Goal: Task Accomplishment & Management: Manage account settings

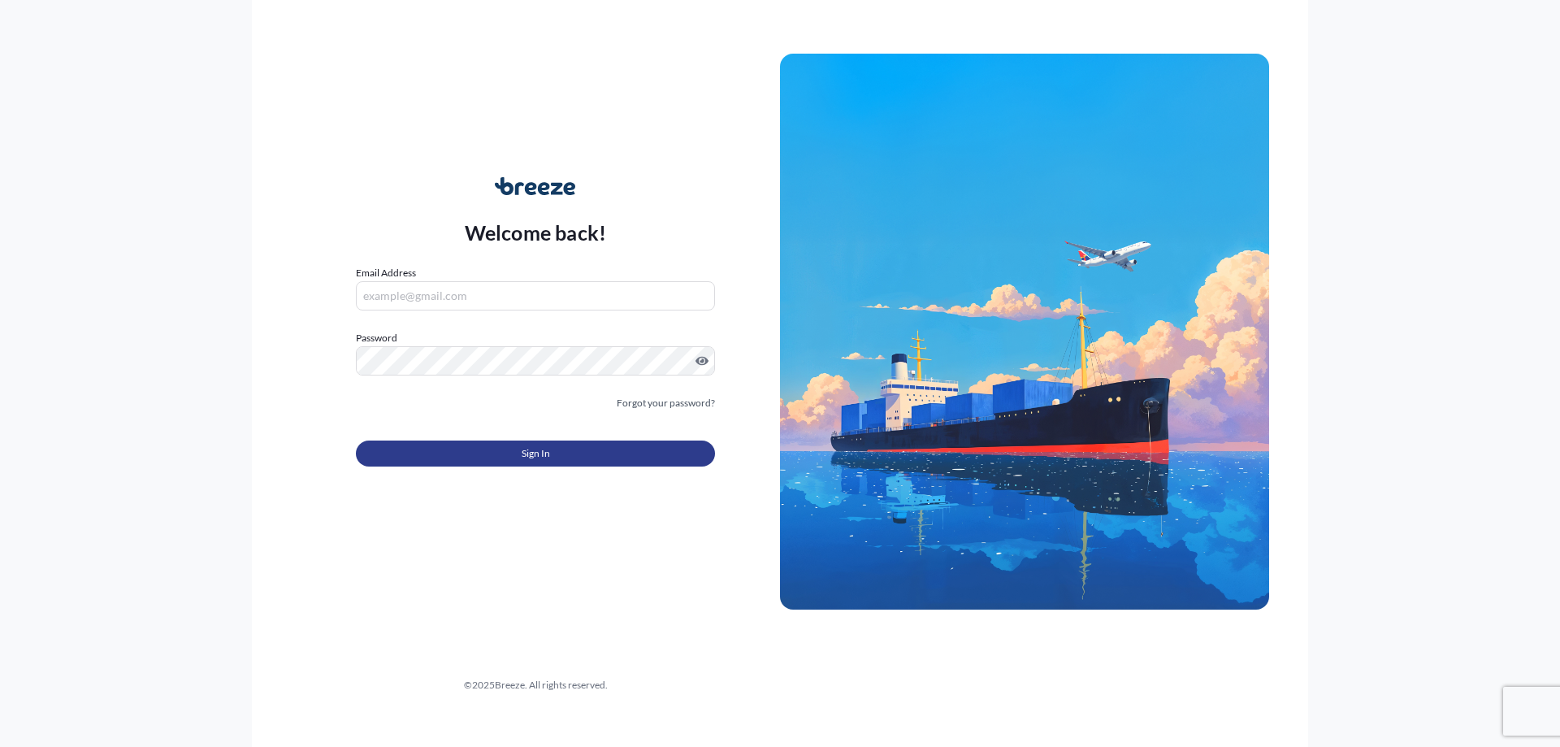
type input "[EMAIL_ADDRESS][DOMAIN_NAME]"
click at [529, 452] on span "Sign In" at bounding box center [536, 453] width 28 height 16
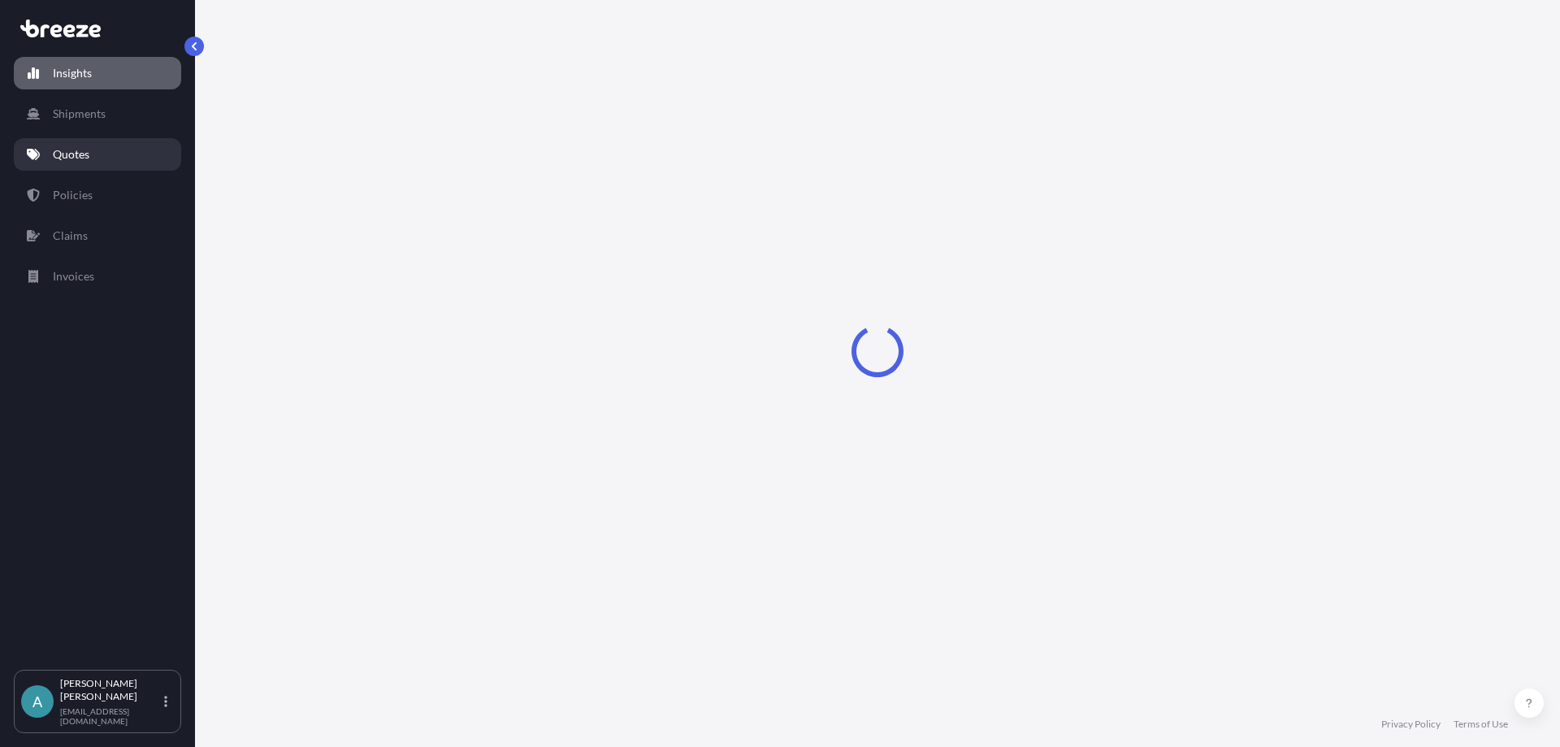
select select "2025"
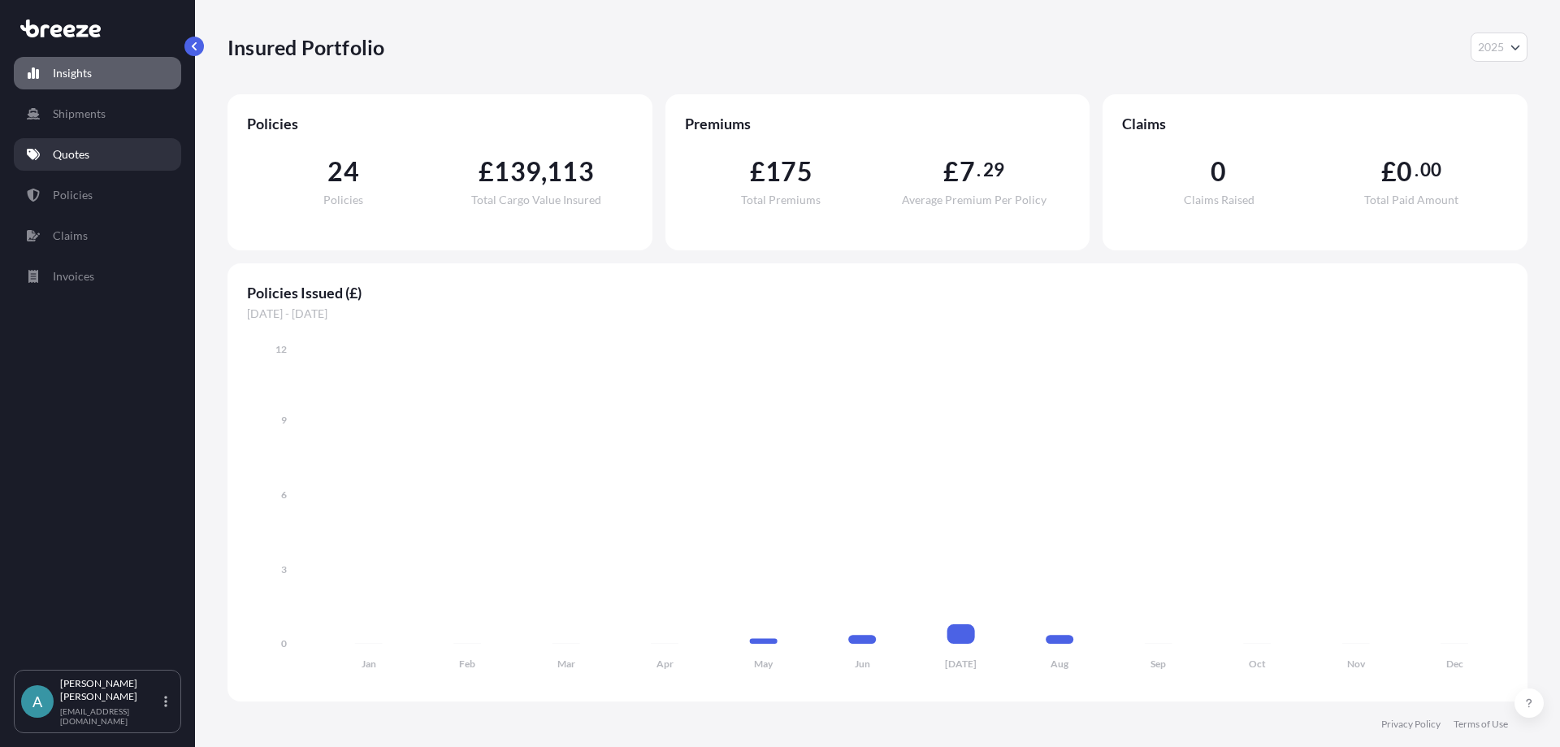
click at [64, 149] on p "Quotes" at bounding box center [71, 154] width 37 height 16
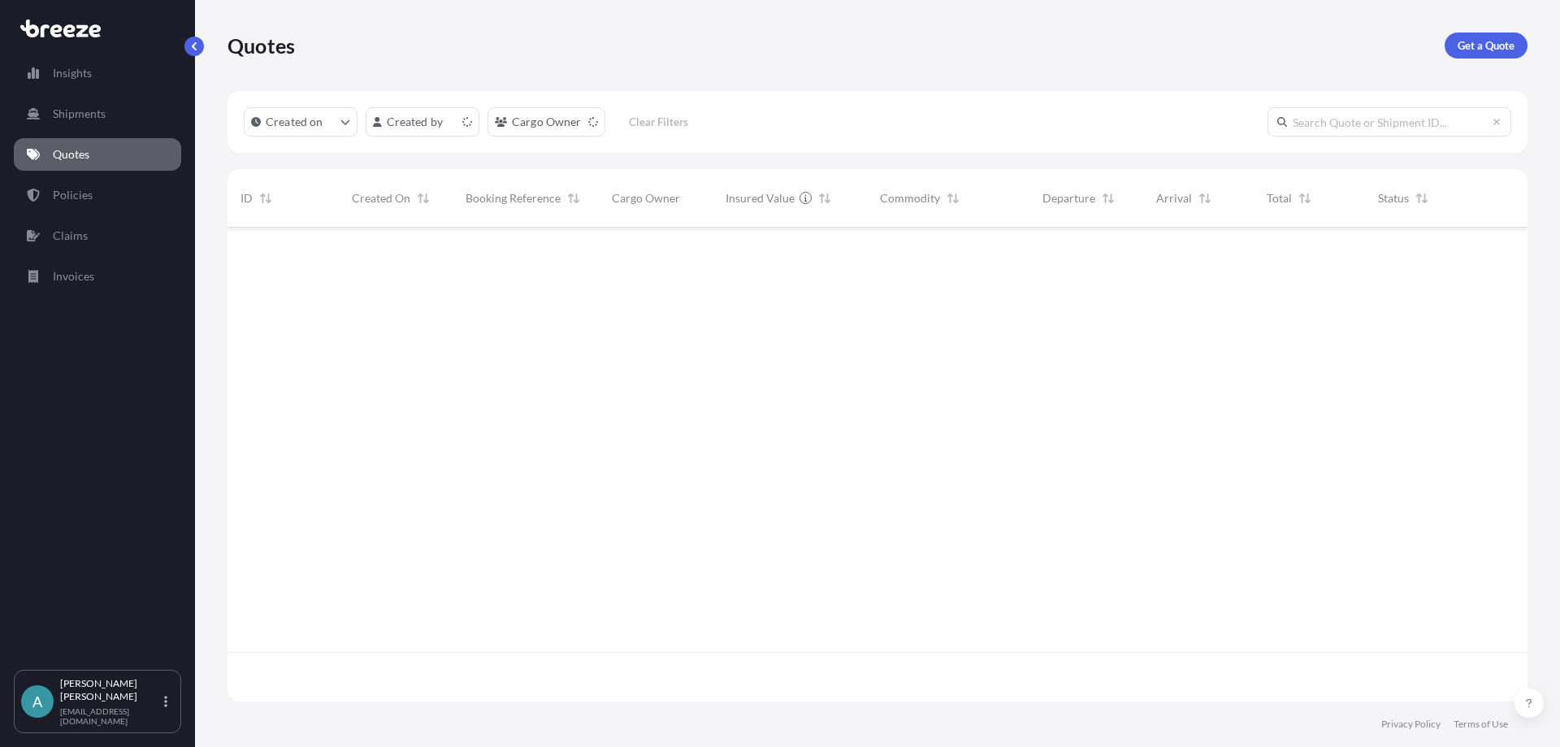
scroll to position [470, 1288]
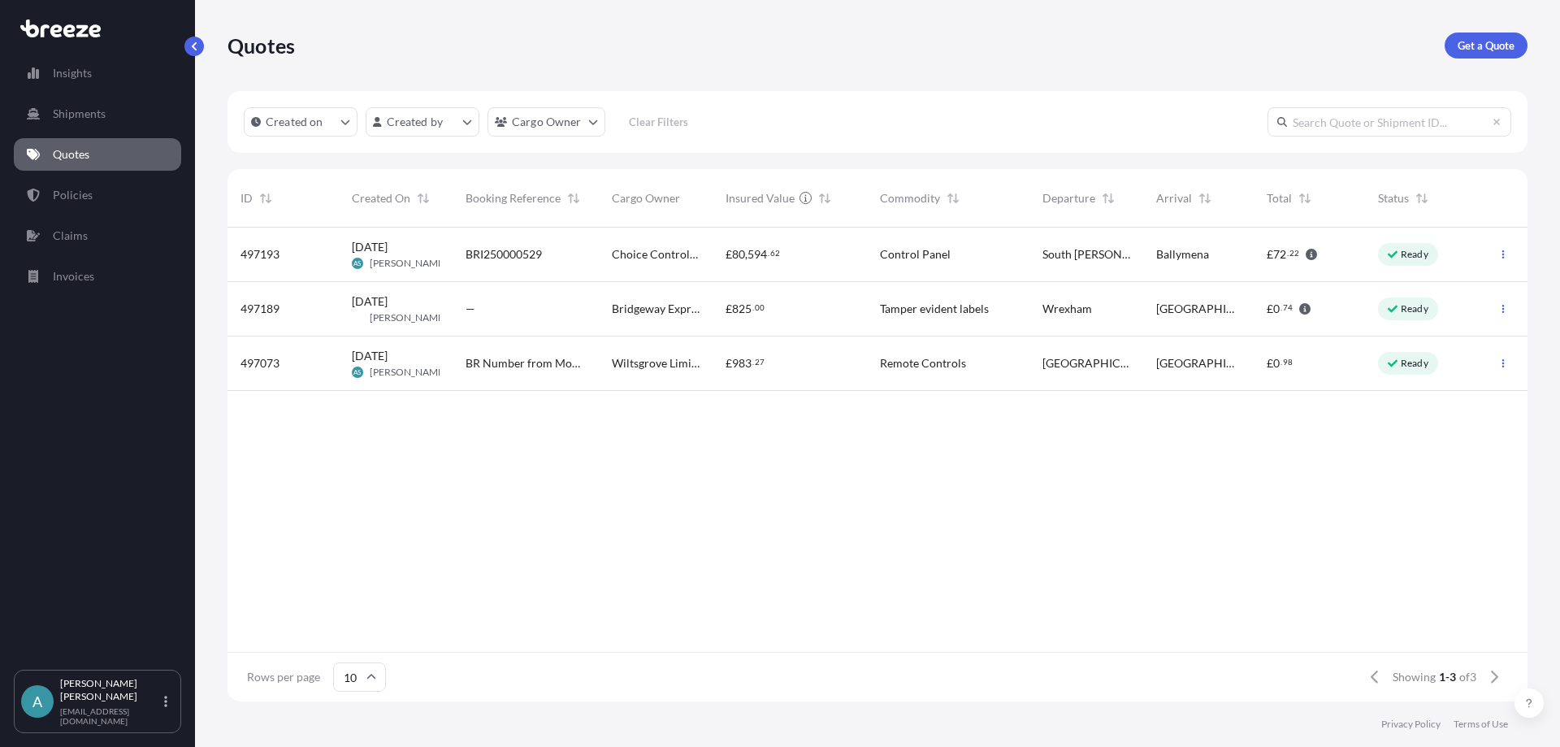
click at [621, 252] on span "Choice Controls Ltd" at bounding box center [656, 254] width 88 height 16
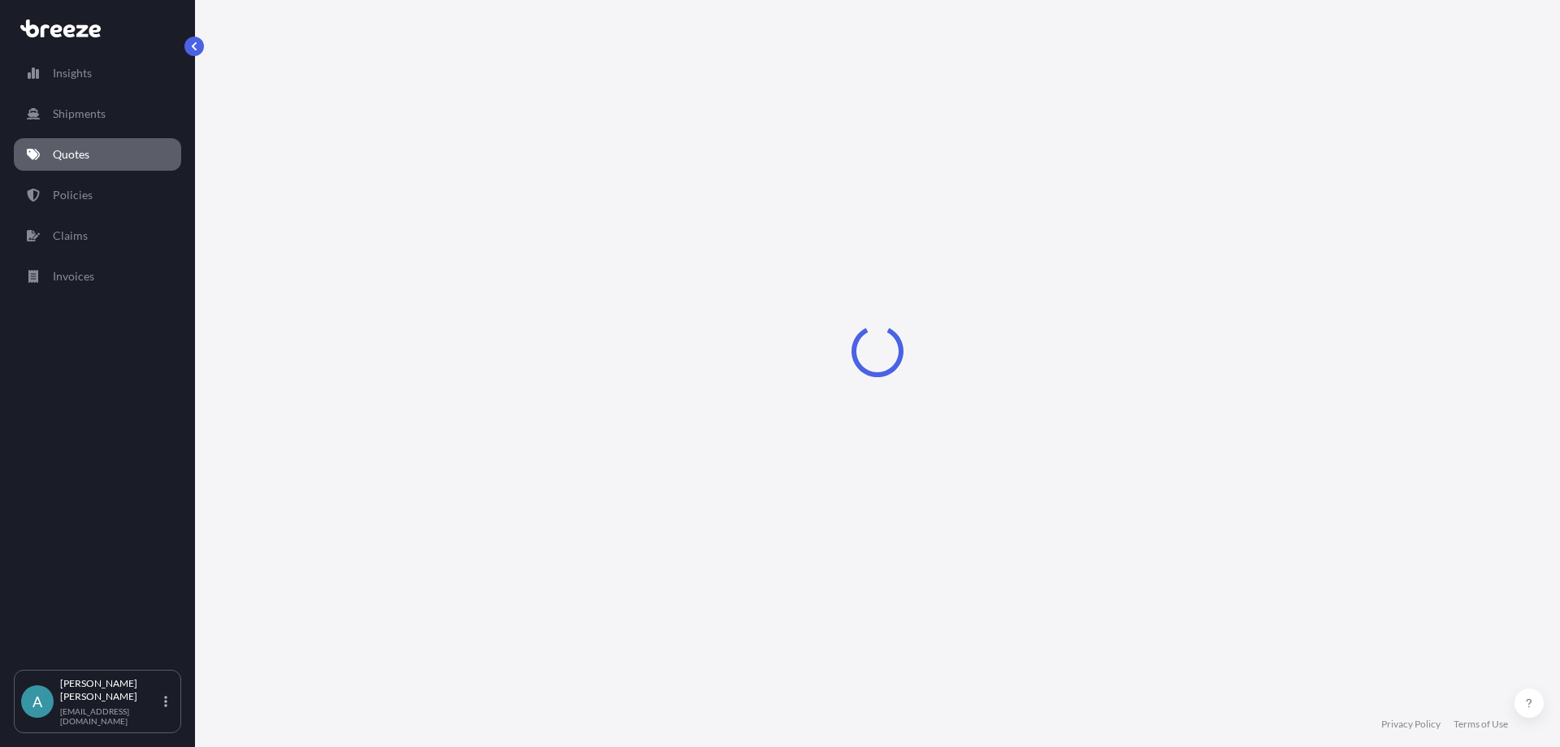
select select "Road"
select select "1"
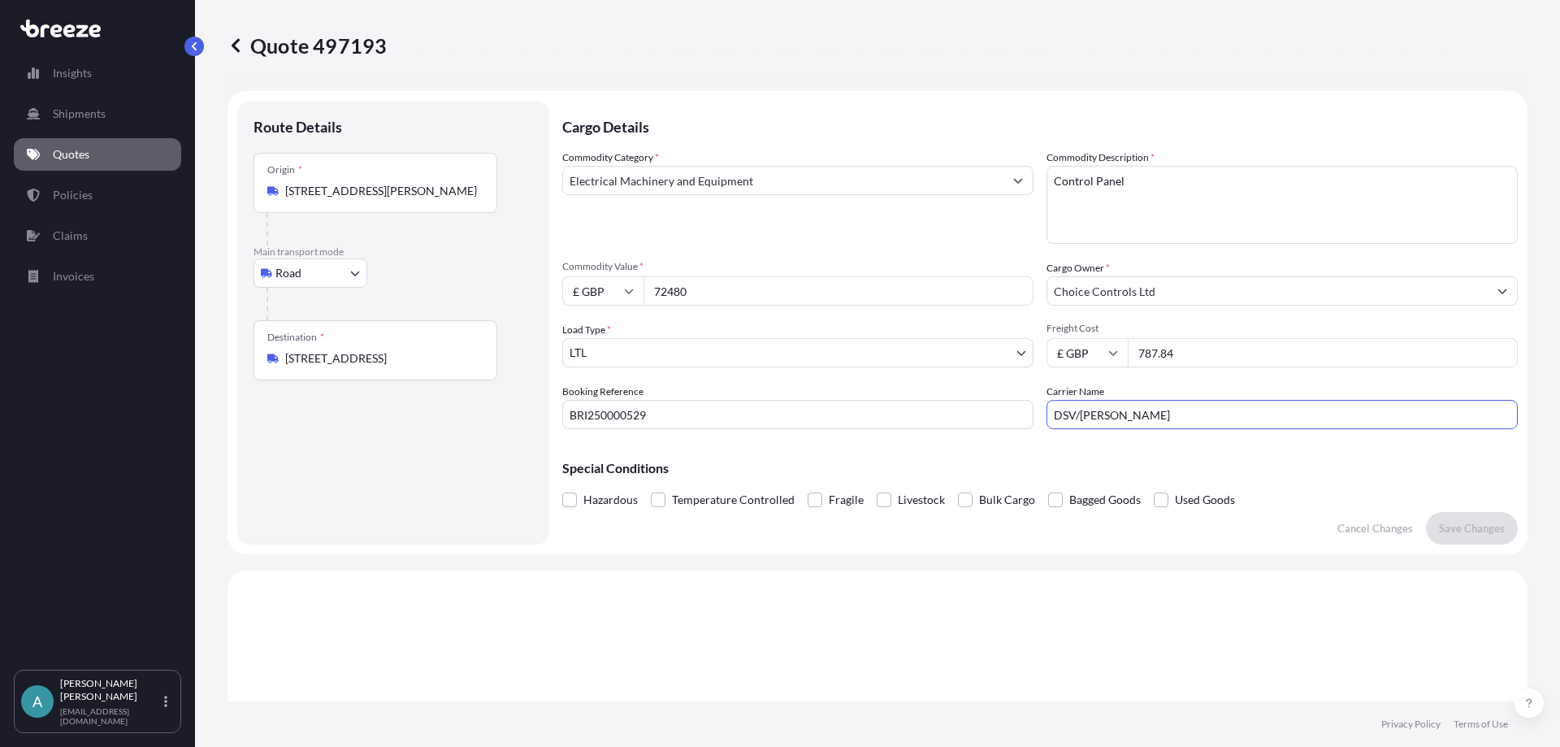
drag, startPoint x: 1071, startPoint y: 418, endPoint x: 968, endPoint y: 415, distance: 102.4
click at [968, 415] on div "Commodity Category * Electrical Machinery and Equipment Commodity Description *…" at bounding box center [1039, 288] width 955 height 279
type input "[PERSON_NAME]"
click at [873, 420] on input "BRI250000529" at bounding box center [797, 414] width 471 height 29
click at [1427, 524] on button "Save Changes" at bounding box center [1472, 528] width 92 height 32
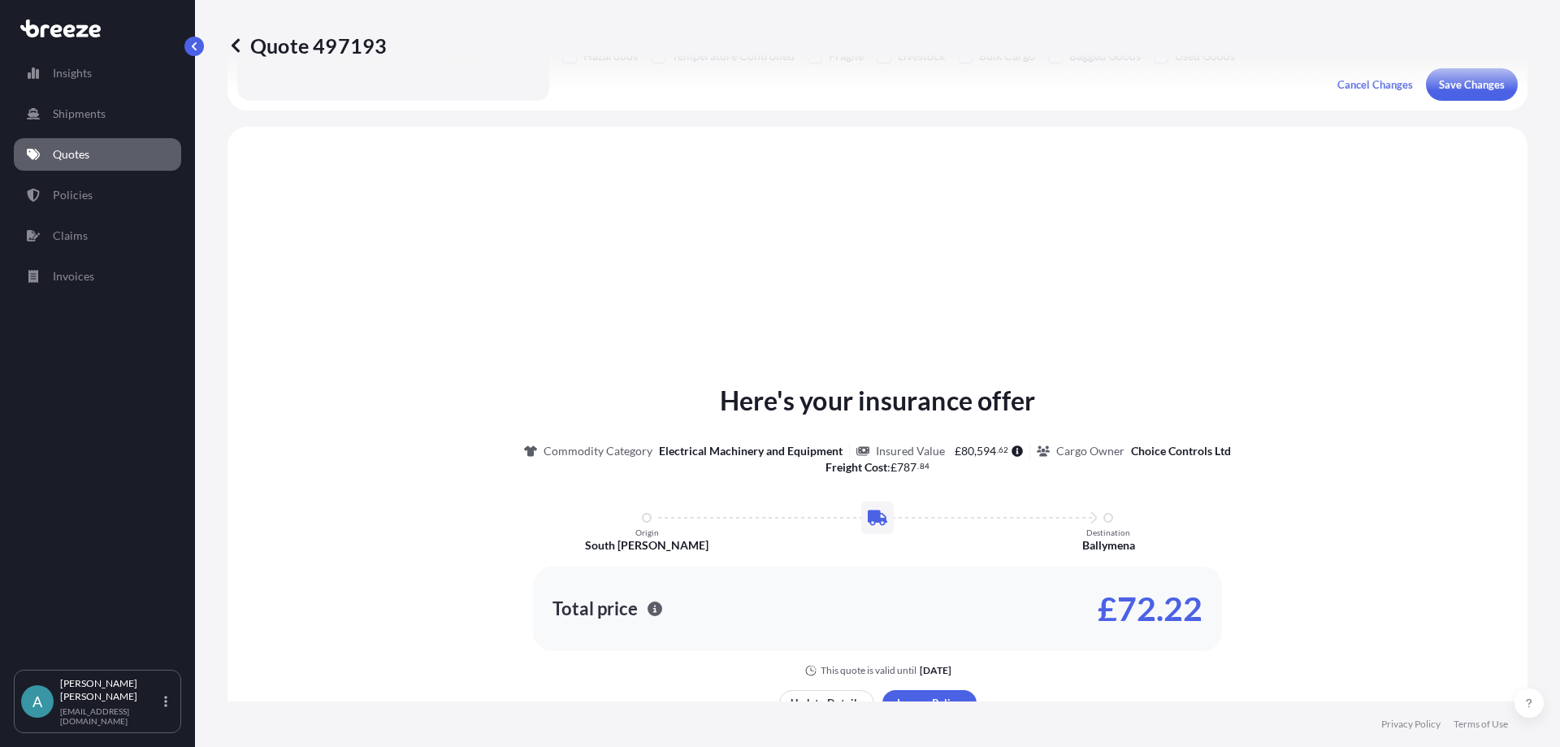
scroll to position [489, 0]
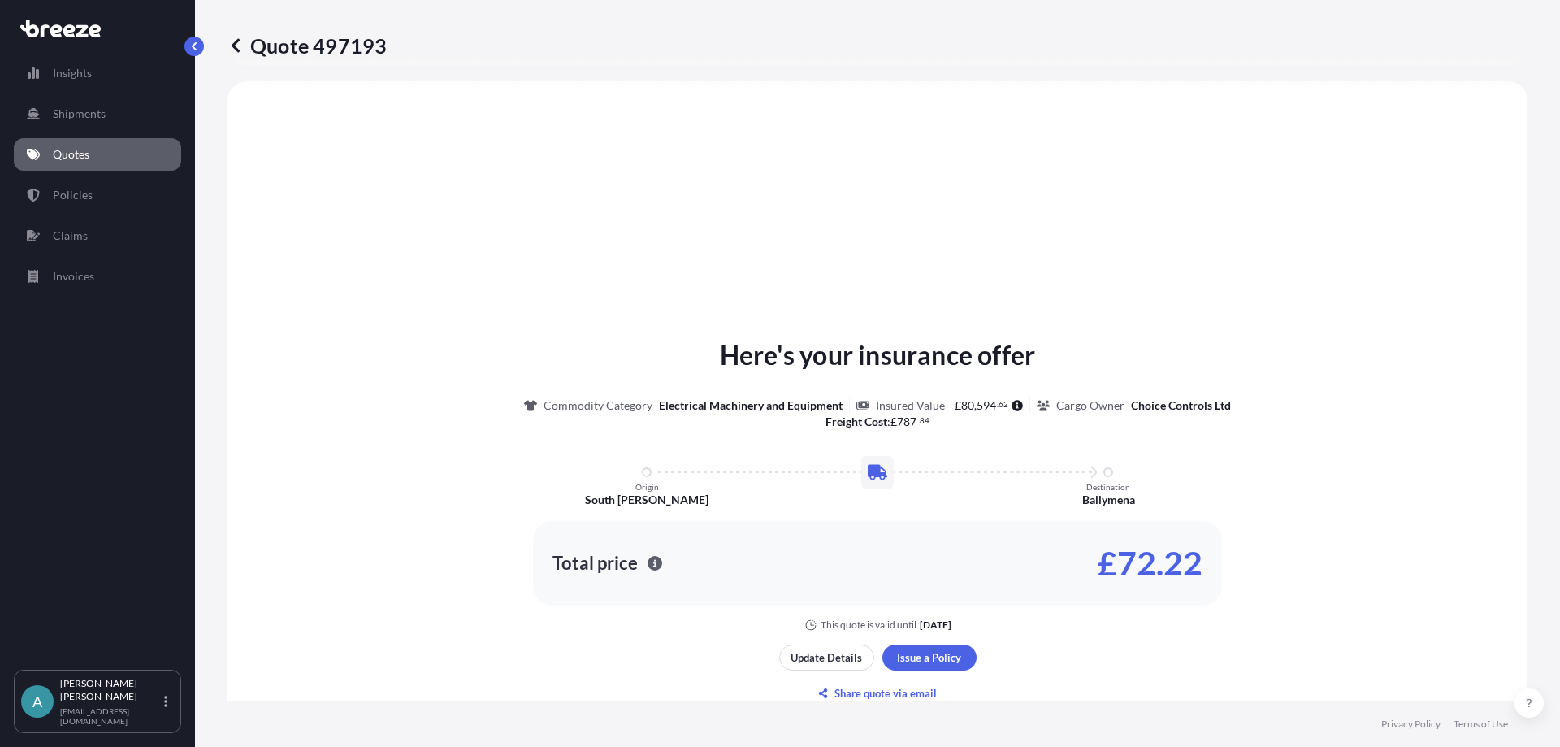
select select "Road"
select select "1"
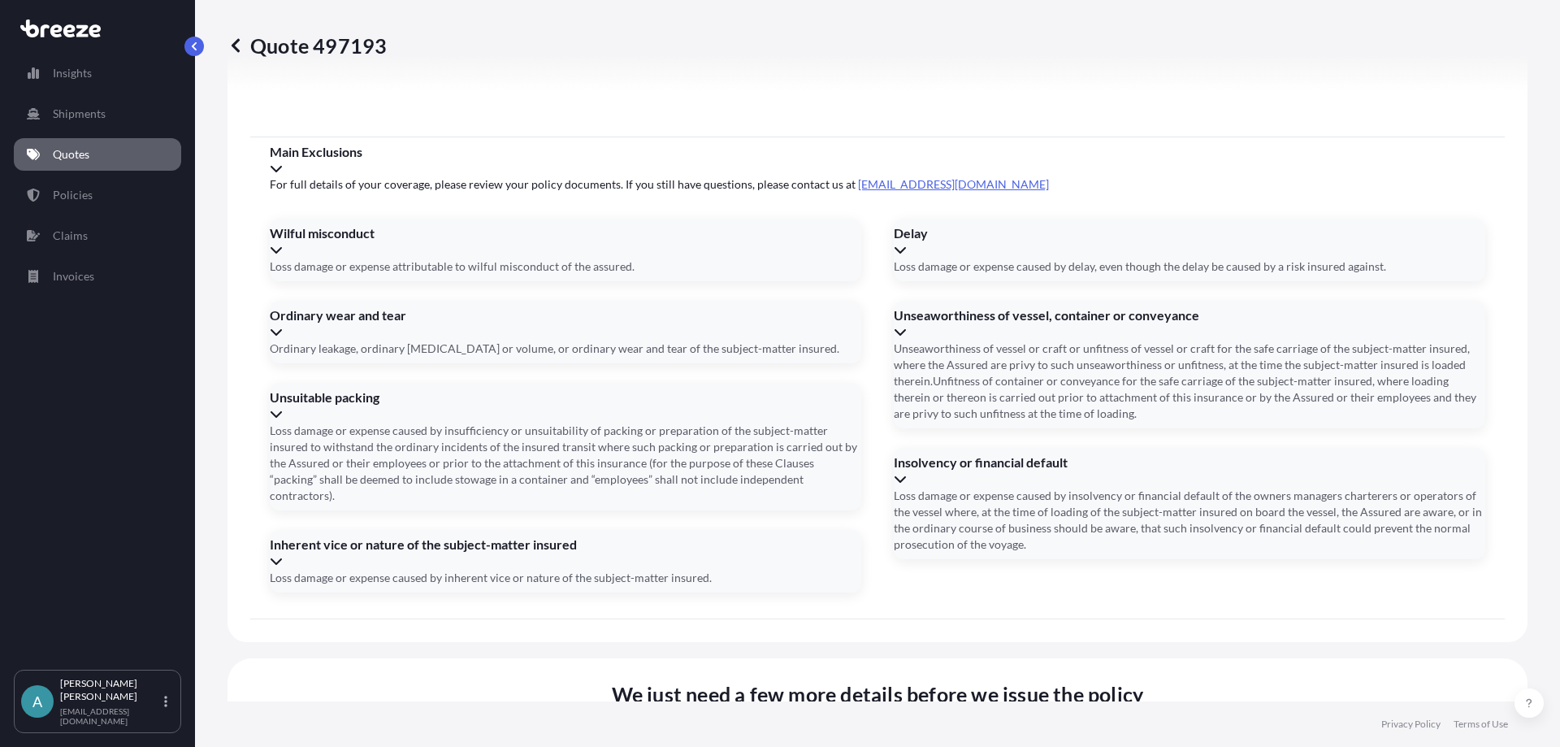
scroll to position [1832, 0]
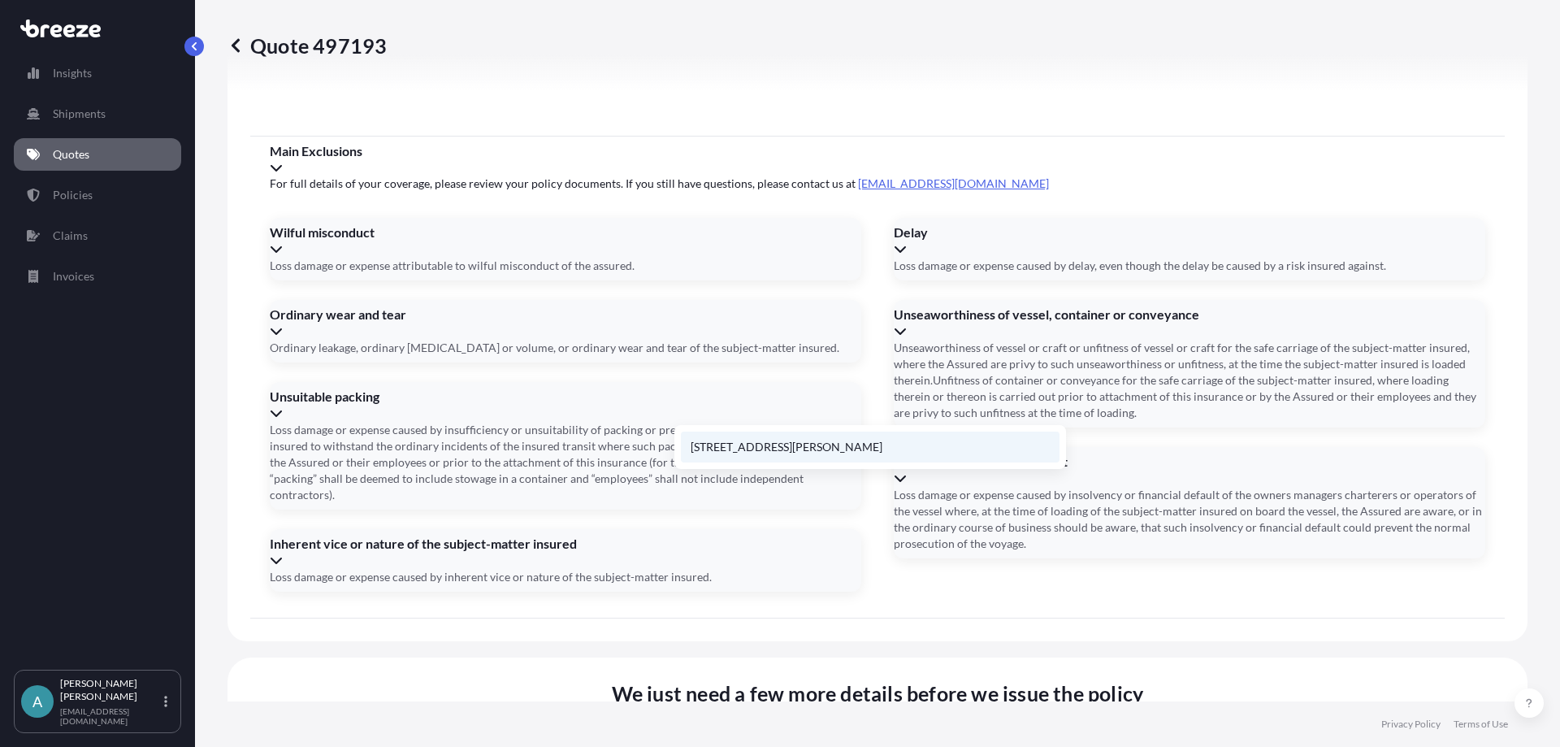
click at [745, 453] on li "[STREET_ADDRESS][PERSON_NAME]" at bounding box center [870, 446] width 379 height 31
type input "[STREET_ADDRESS][PERSON_NAME]"
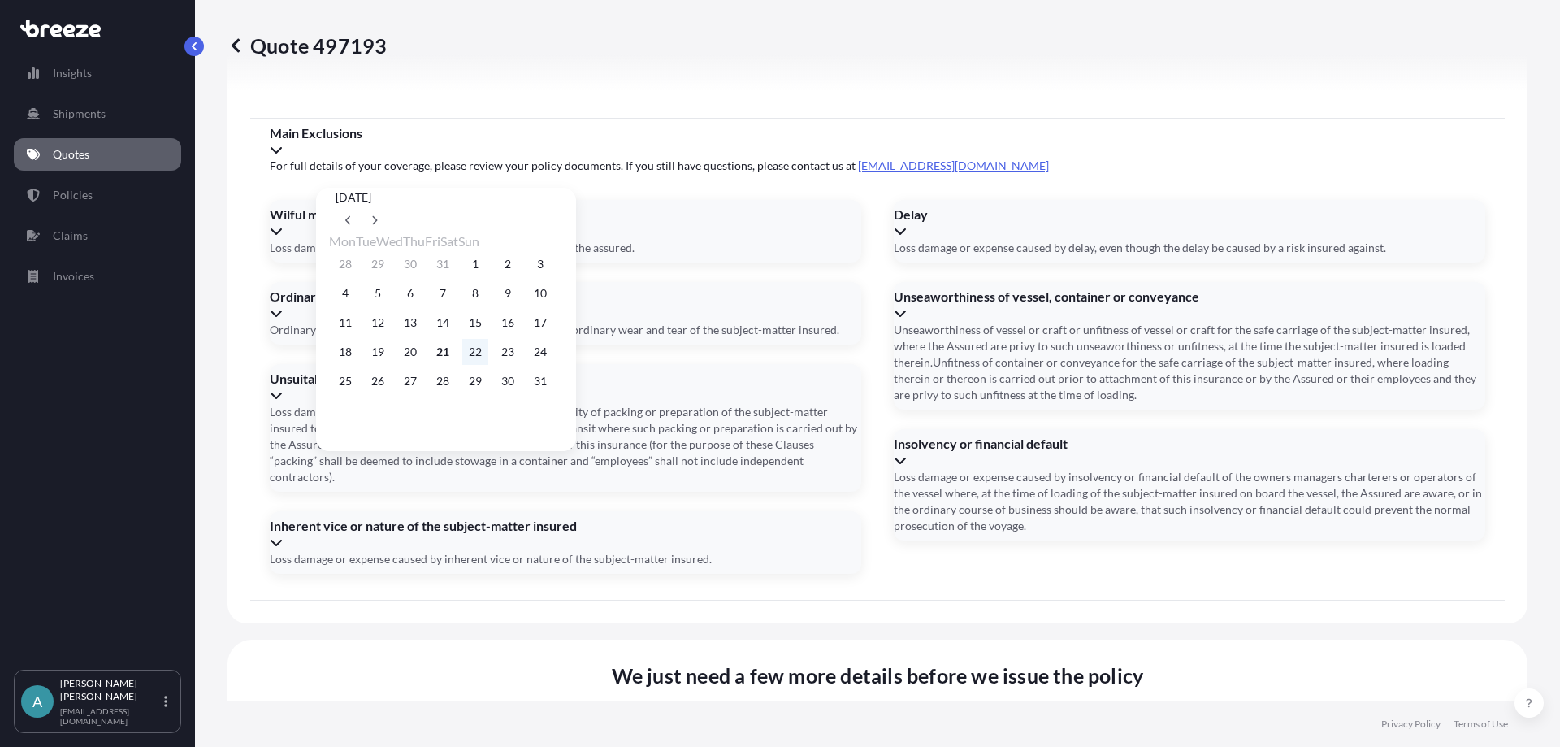
click at [488, 362] on button "22" at bounding box center [475, 352] width 26 height 26
type input "[DATE]"
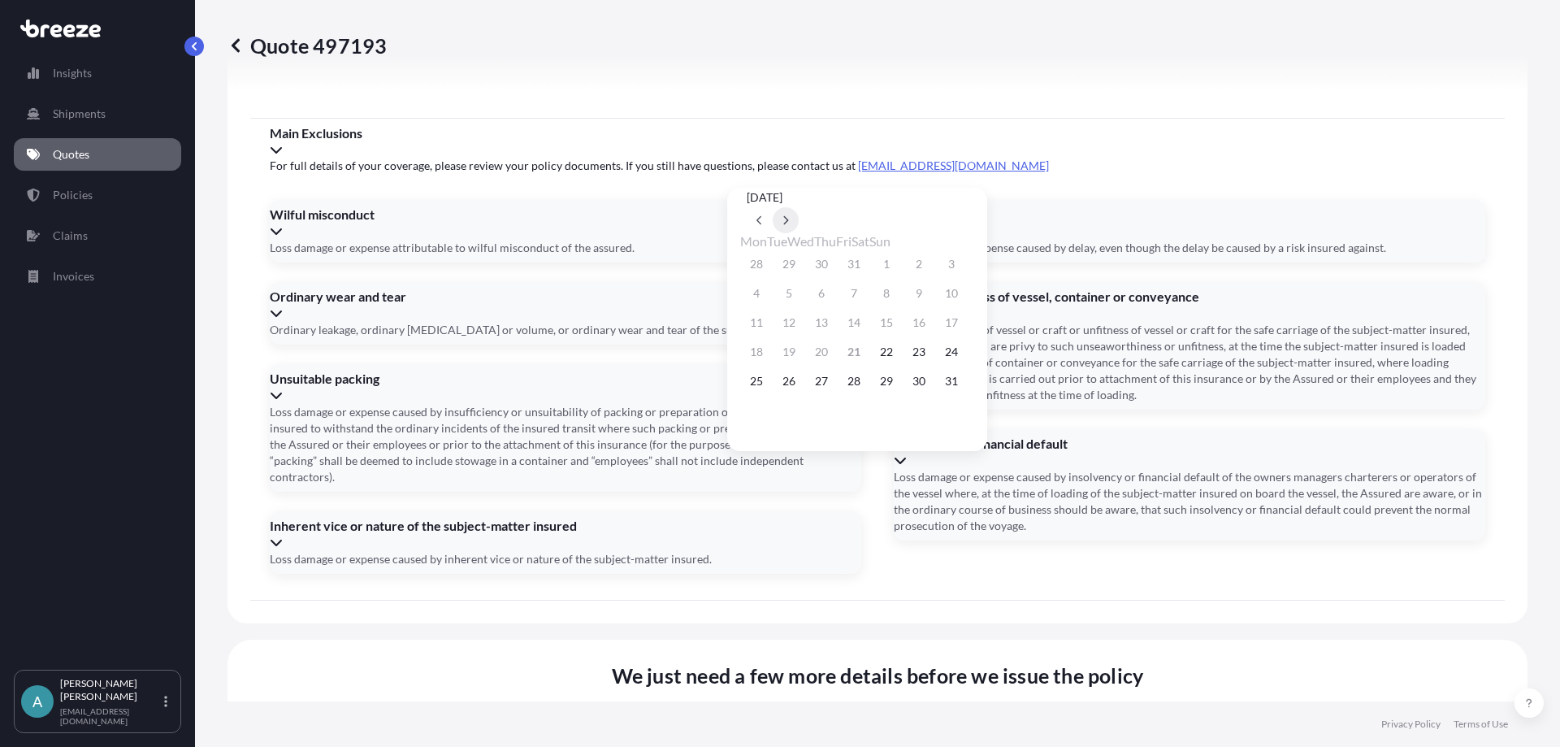
click at [789, 215] on icon at bounding box center [785, 220] width 6 height 10
click at [899, 326] on button "19" at bounding box center [886, 323] width 26 height 26
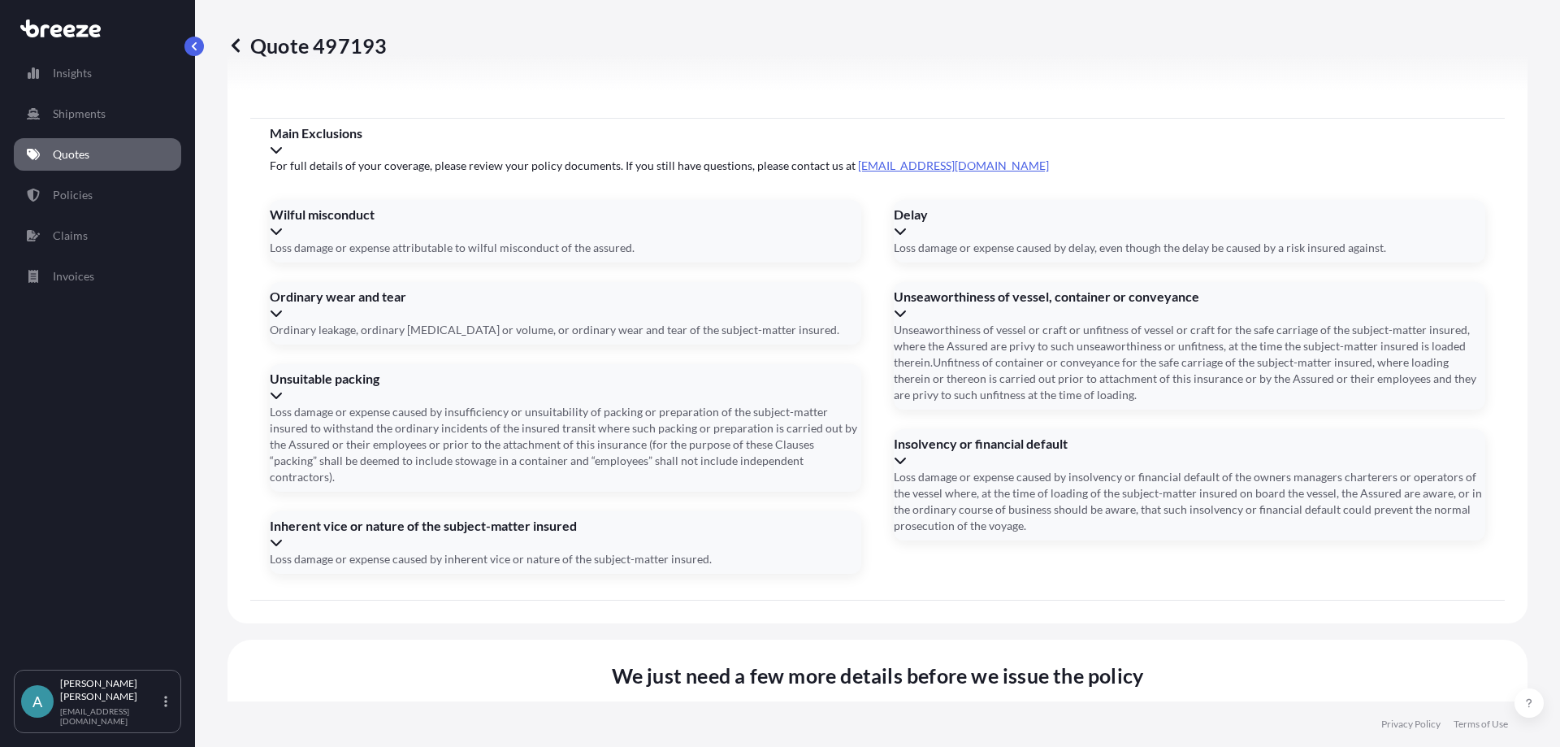
type input "[DATE]"
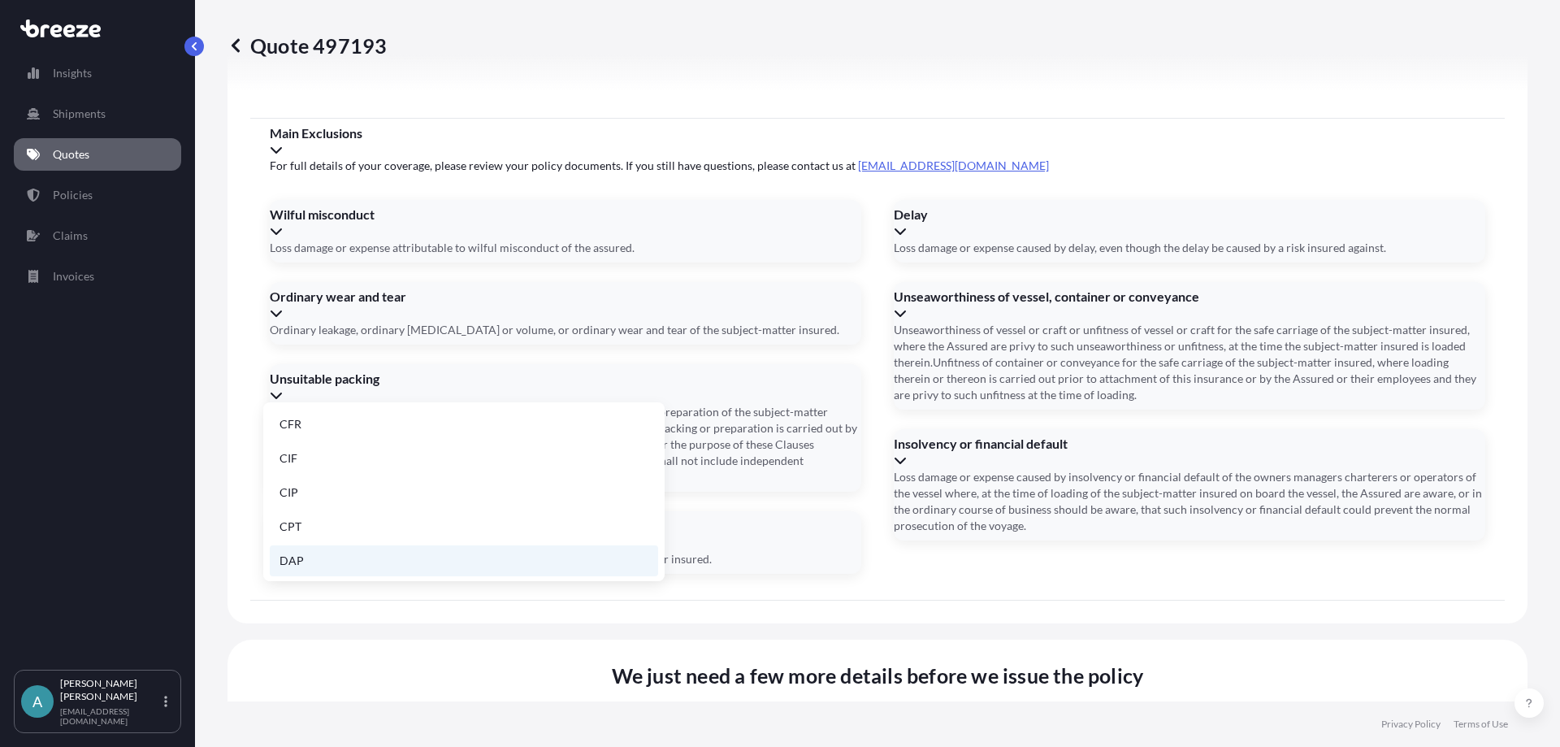
click at [318, 557] on li "DAP" at bounding box center [464, 560] width 388 height 31
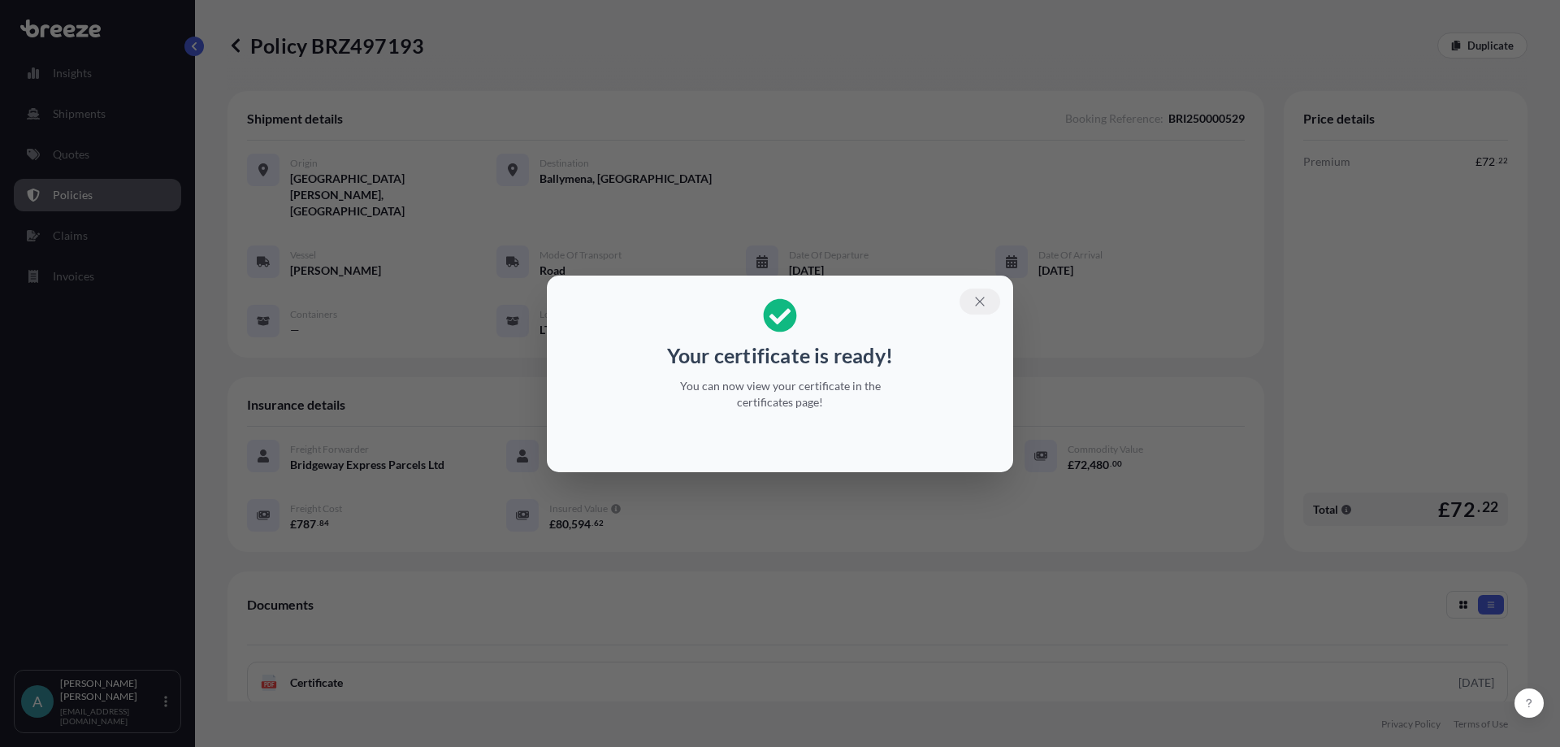
click at [977, 304] on icon "button" at bounding box center [979, 301] width 9 height 9
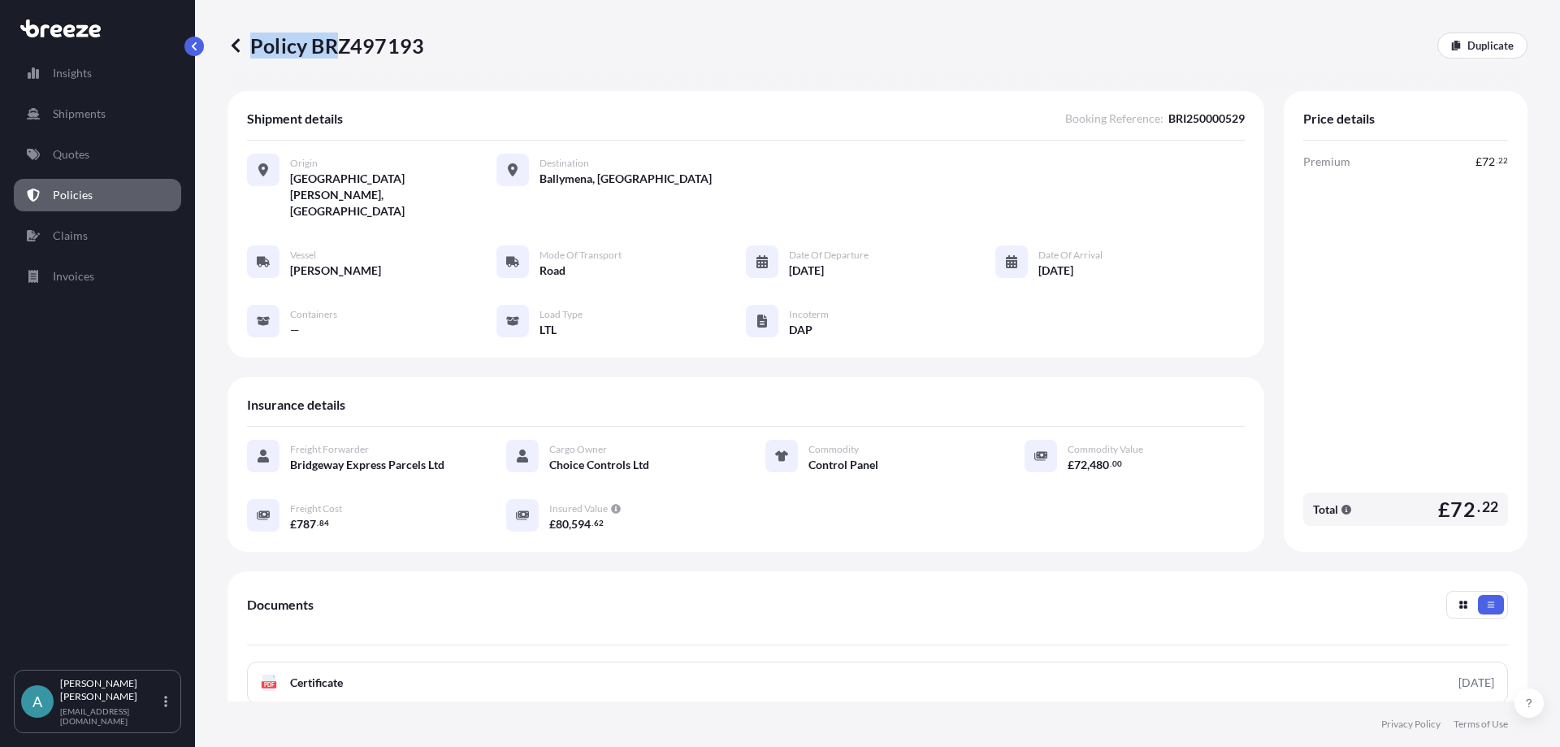
drag, startPoint x: 427, startPoint y: 45, endPoint x: 335, endPoint y: 45, distance: 92.6
click at [335, 45] on div "Policy BRZ497193 Duplicate" at bounding box center [877, 45] width 1300 height 26
click at [493, 54] on div "Policy BRZ497193 Duplicate" at bounding box center [877, 45] width 1300 height 26
drag, startPoint x: 429, startPoint y: 49, endPoint x: 421, endPoint y: 46, distance: 8.5
click at [421, 46] on div "Policy BRZ497193 Duplicate" at bounding box center [877, 45] width 1300 height 26
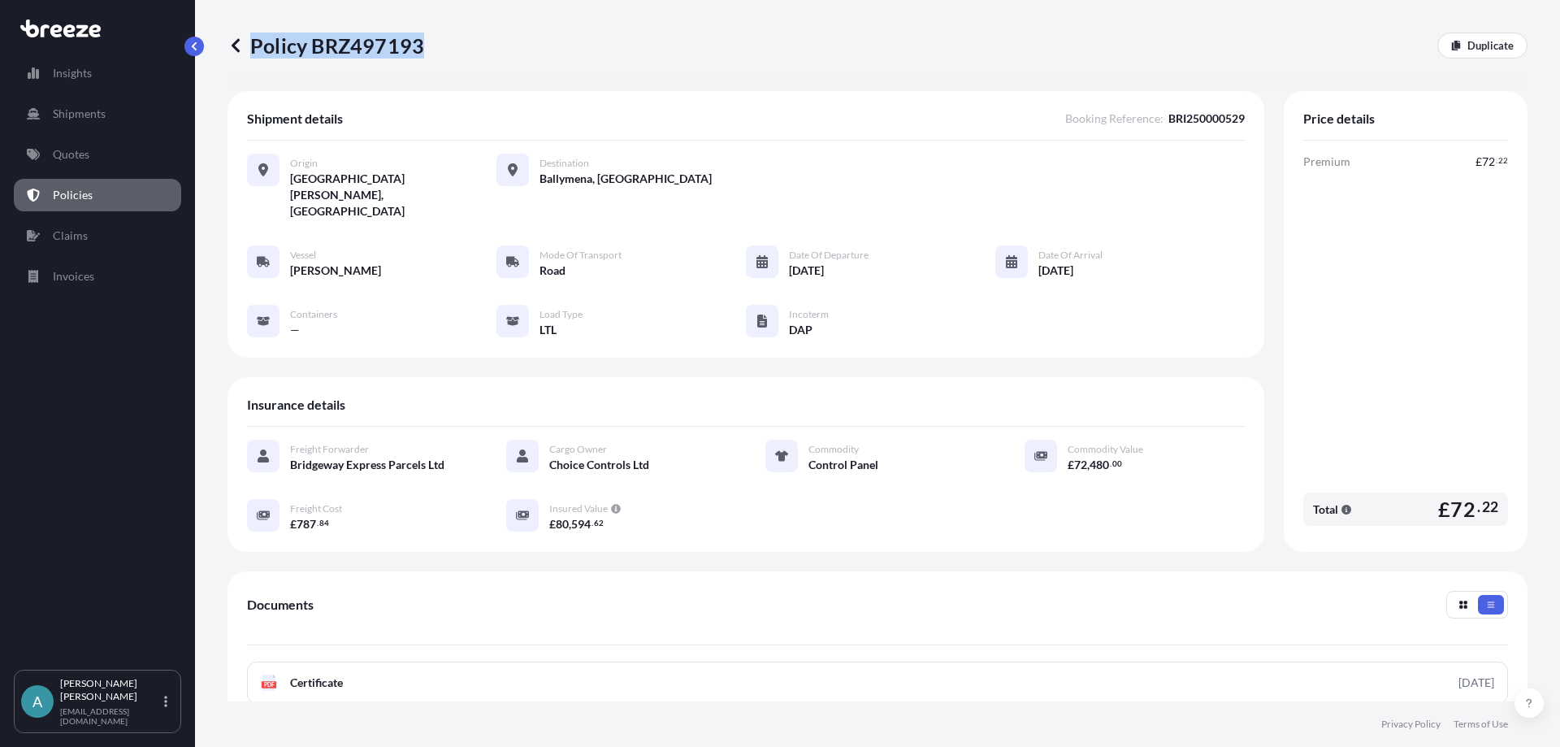
copy p "Policy BRZ497193"
